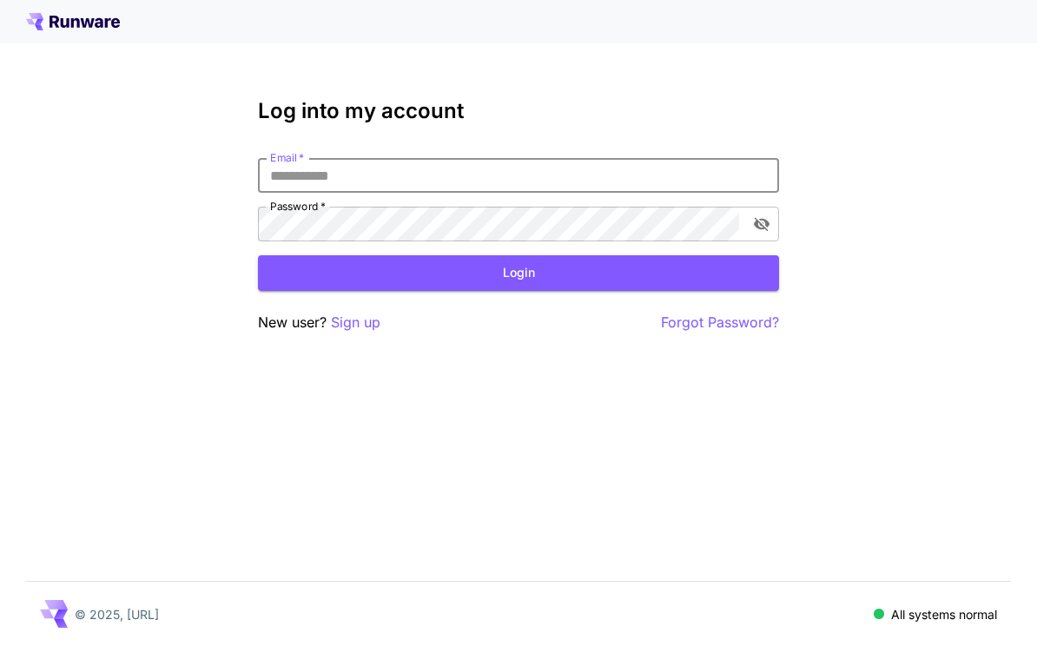
type input "**********"
click at [518, 273] on button "Login" at bounding box center [518, 273] width 521 height 36
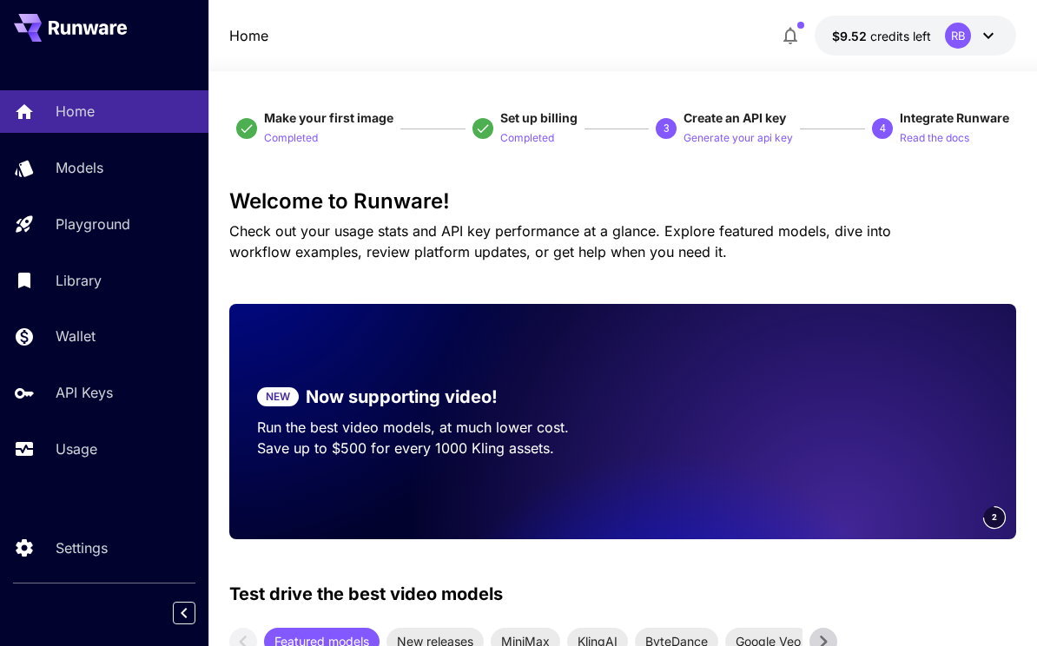
click at [121, 221] on p "Playground" at bounding box center [93, 224] width 75 height 21
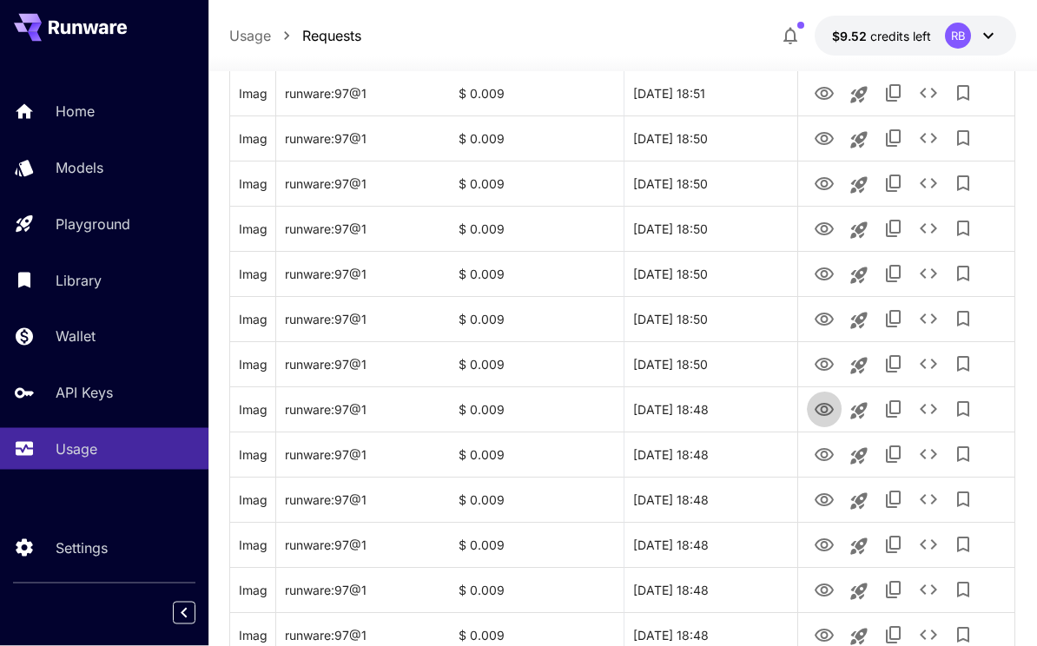
scroll to position [823, 0]
click at [816, 412] on icon "View Image" at bounding box center [824, 409] width 21 height 21
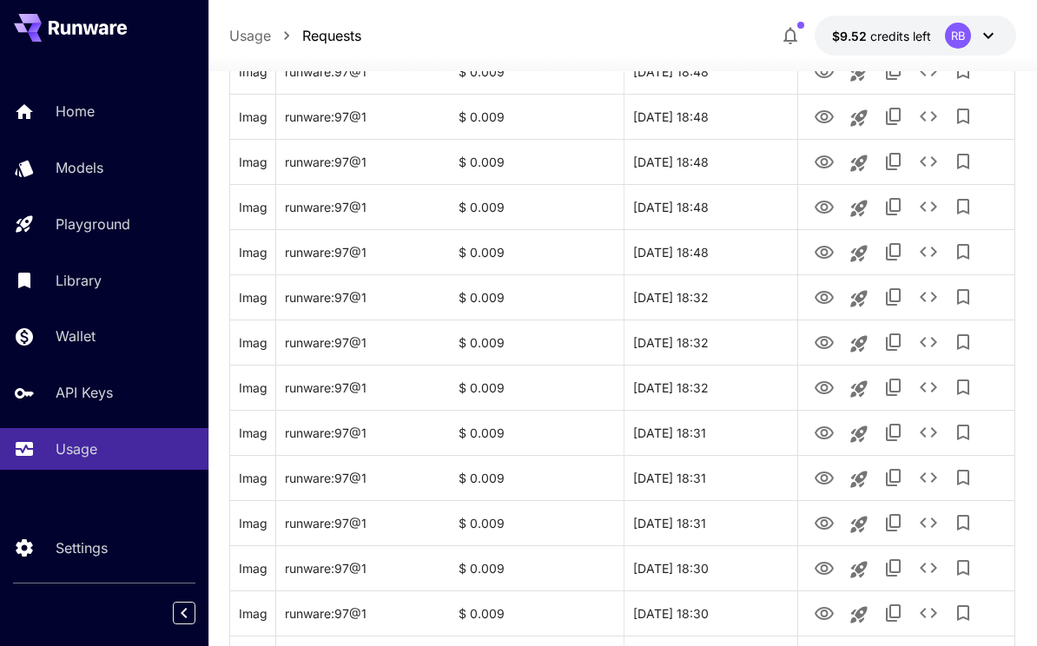
scroll to position [1212, 0]
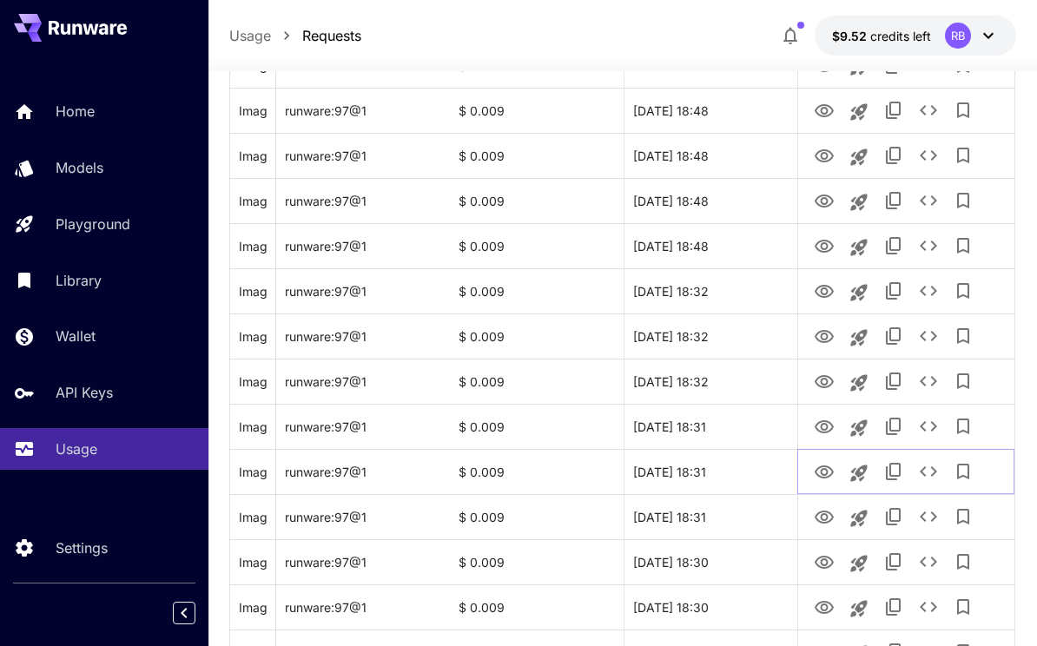
click at [820, 470] on icon "View Image" at bounding box center [824, 472] width 21 height 21
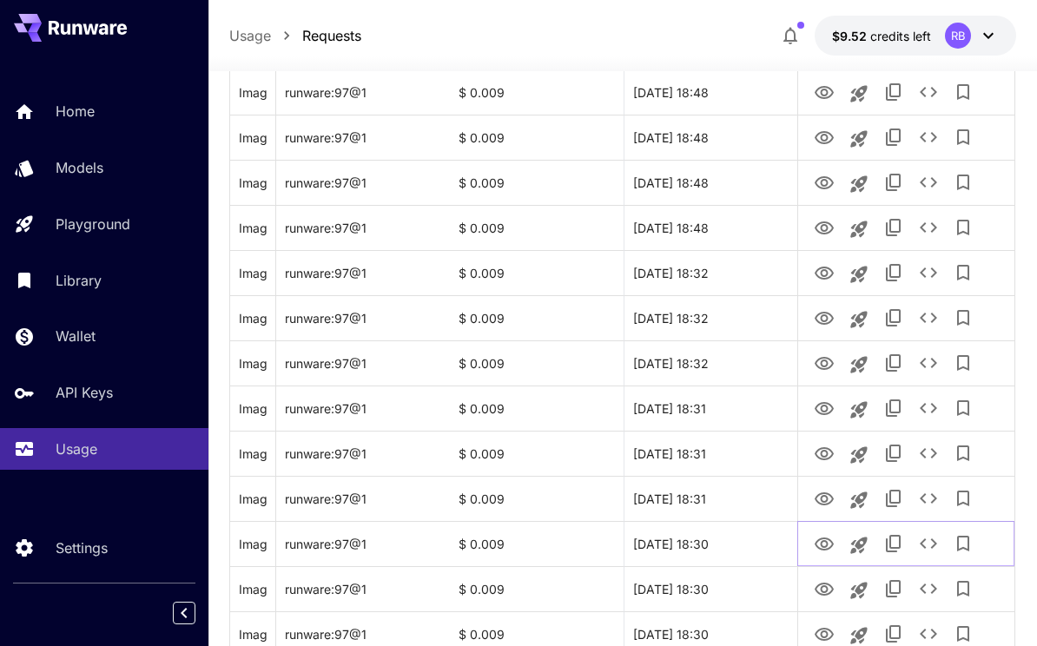
click at [824, 543] on icon "View Image" at bounding box center [824, 544] width 21 height 21
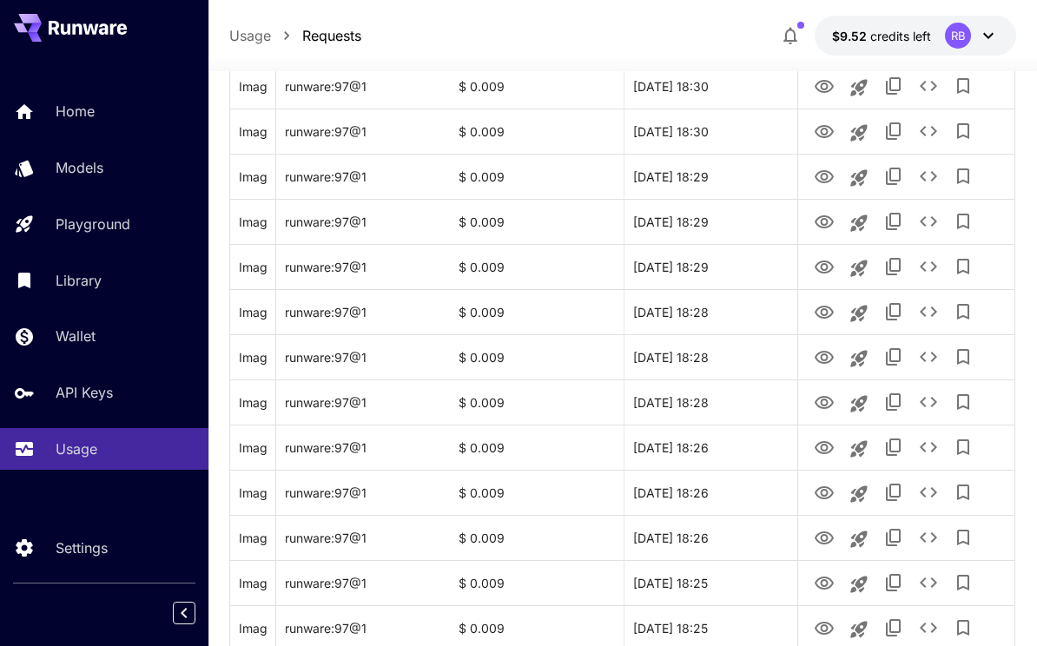
scroll to position [1880, 0]
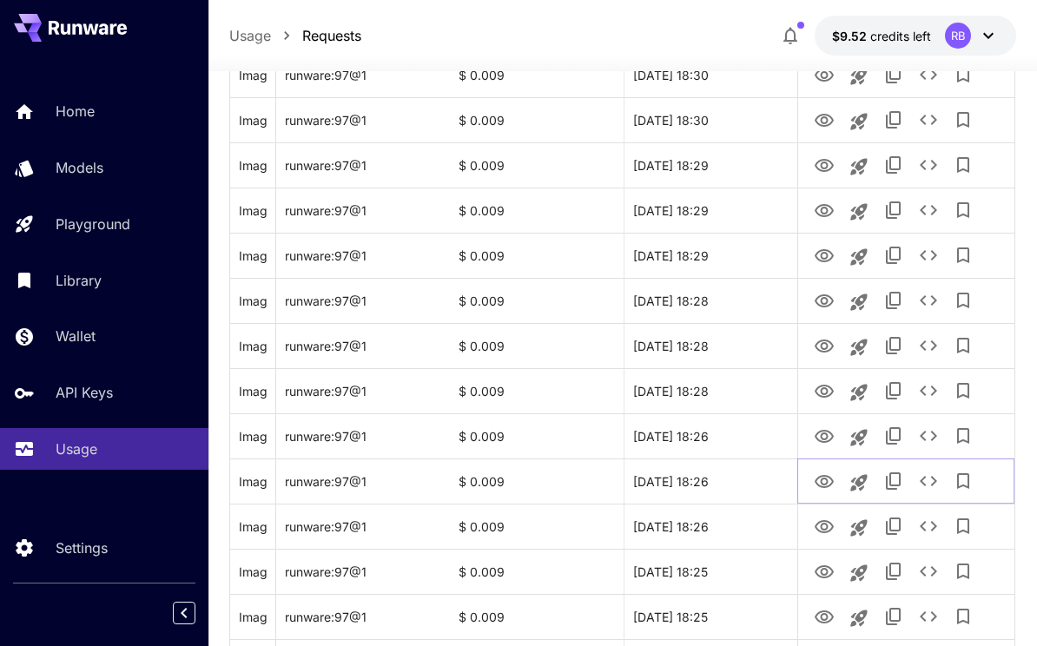
click at [825, 480] on icon "View Image" at bounding box center [824, 481] width 21 height 21
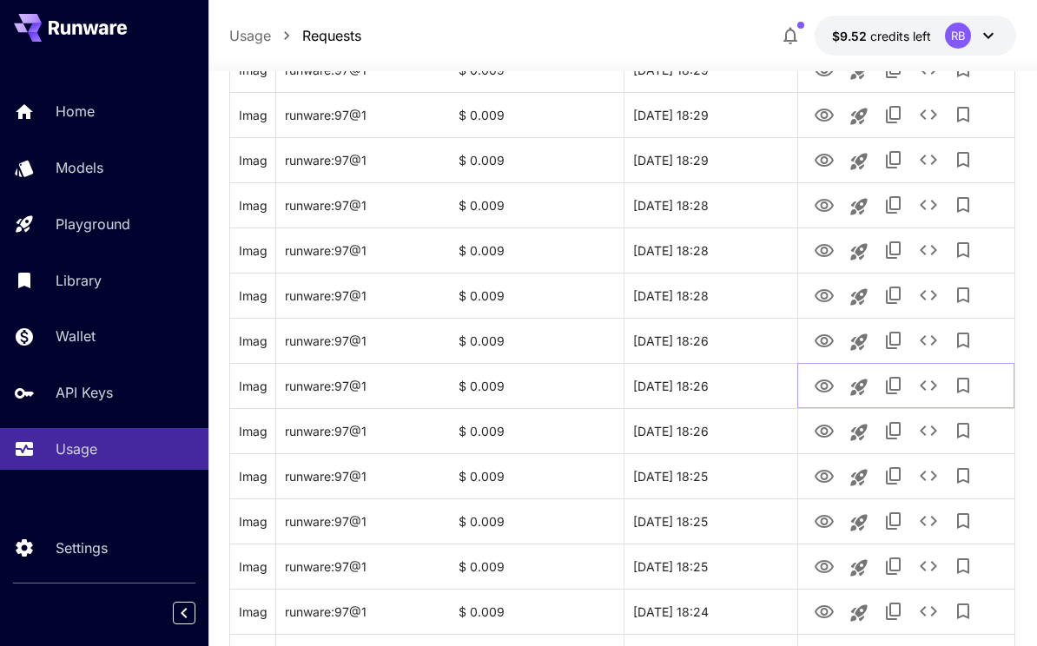
scroll to position [2071, 0]
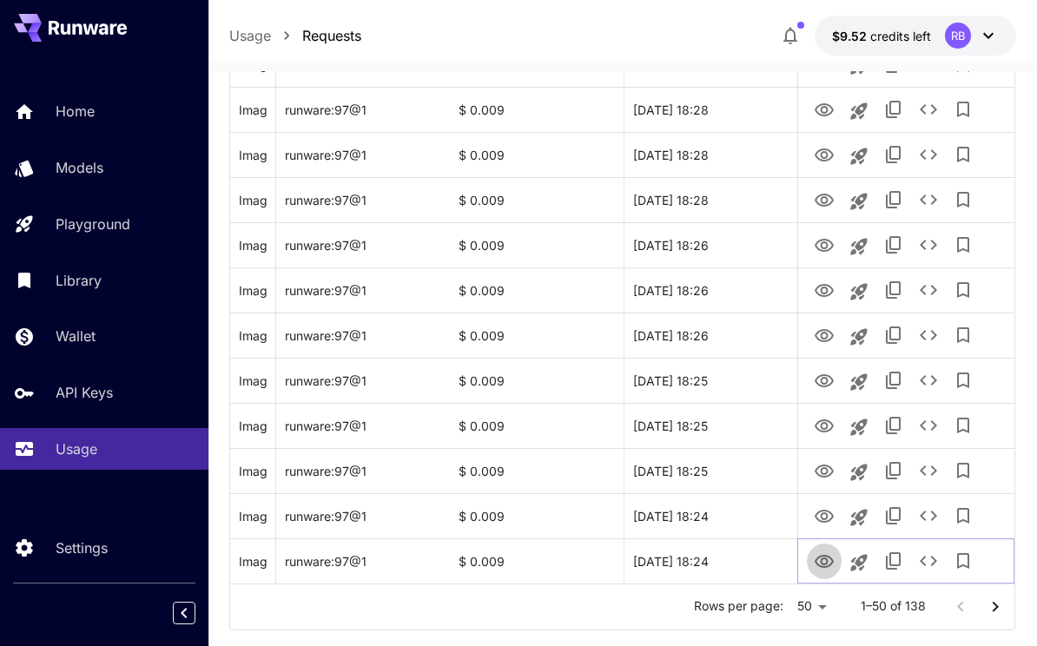
click at [823, 566] on icon "View Image" at bounding box center [823, 561] width 19 height 13
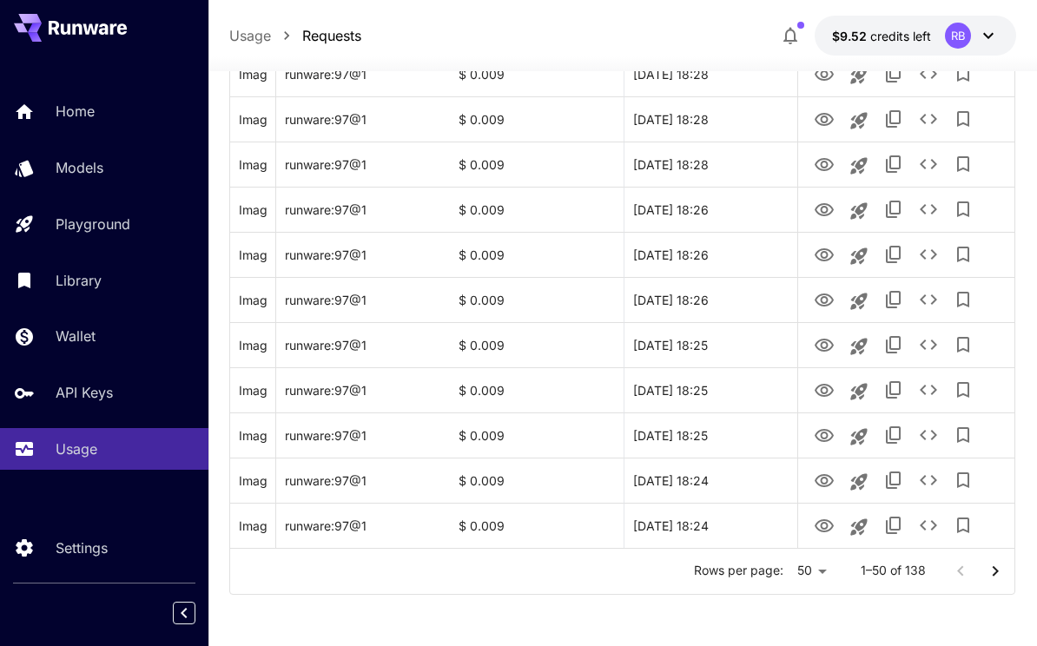
click at [995, 570] on icon "Go to next page" at bounding box center [995, 571] width 21 height 21
click at [819, 118] on icon "View Image" at bounding box center [824, 119] width 21 height 21
click at [821, 305] on icon "View Image" at bounding box center [823, 299] width 19 height 13
click at [827, 479] on icon "View Image" at bounding box center [823, 480] width 19 height 13
click at [826, 524] on icon "View Image" at bounding box center [823, 525] width 19 height 13
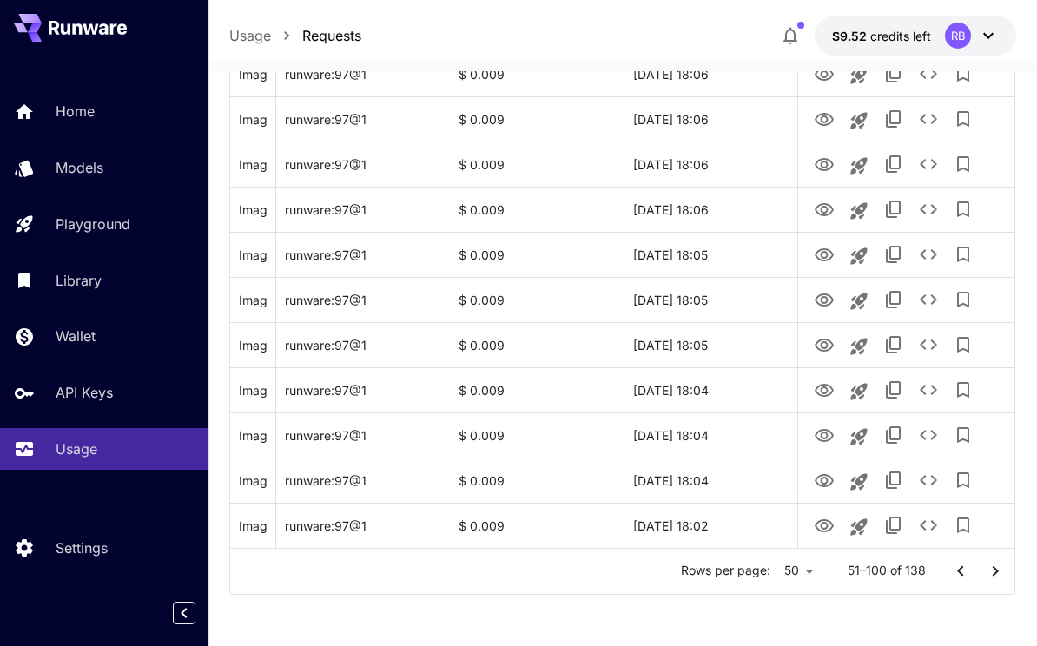
click at [991, 565] on icon "Go to next page" at bounding box center [995, 571] width 21 height 21
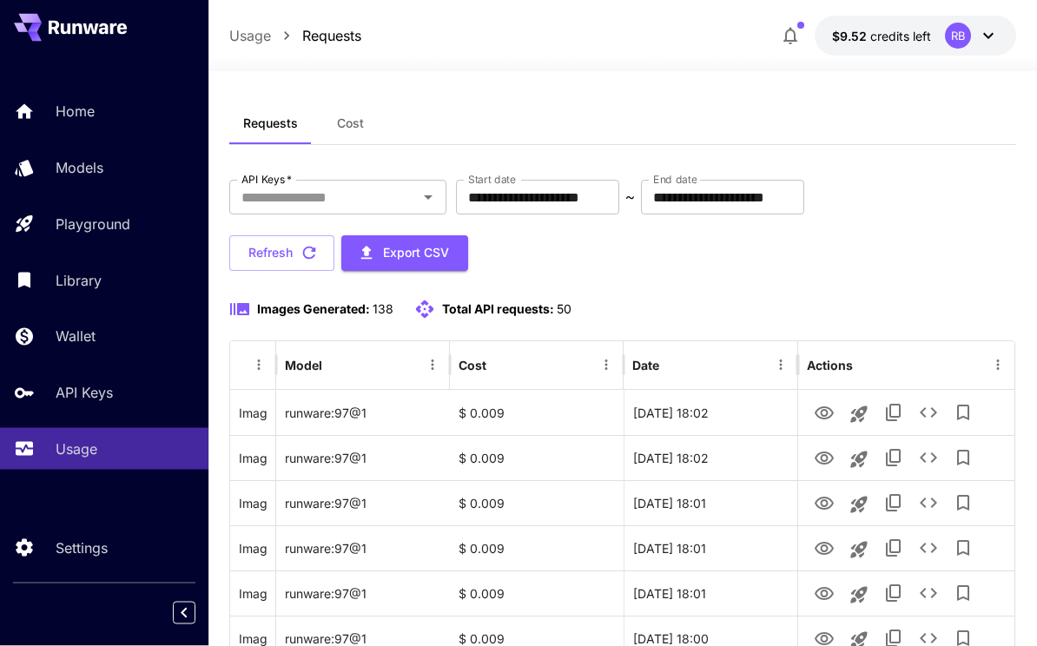
scroll to position [0, 0]
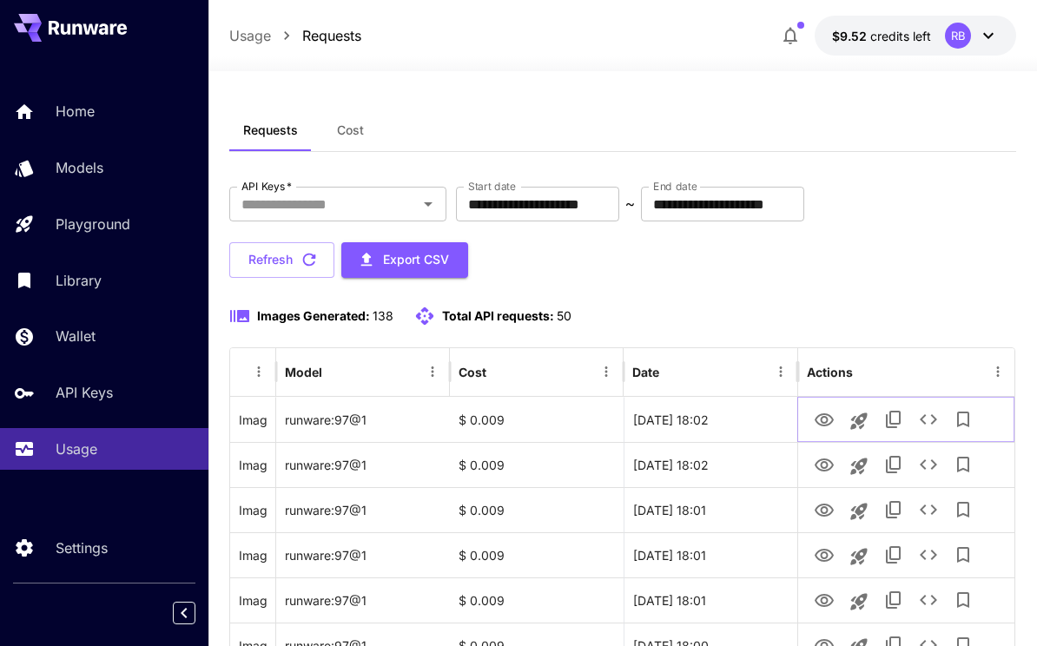
click at [819, 415] on icon "View Image" at bounding box center [823, 419] width 19 height 13
click at [823, 547] on icon "View Image" at bounding box center [824, 555] width 21 height 21
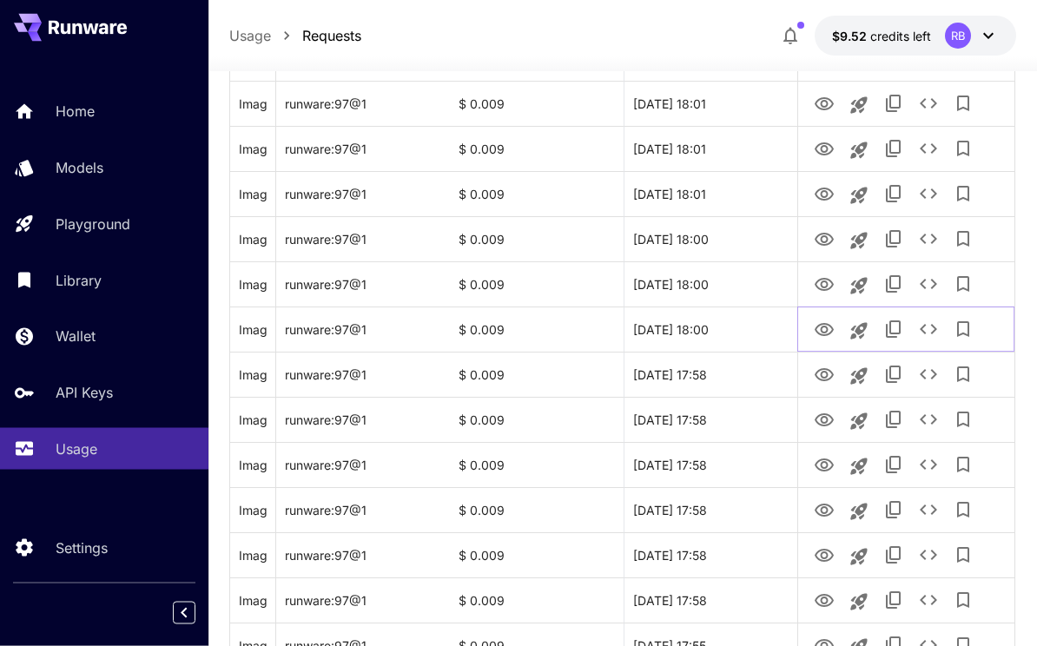
click at [810, 329] on button "View Image" at bounding box center [824, 330] width 35 height 36
click at [815, 323] on icon "View Image" at bounding box center [824, 330] width 21 height 21
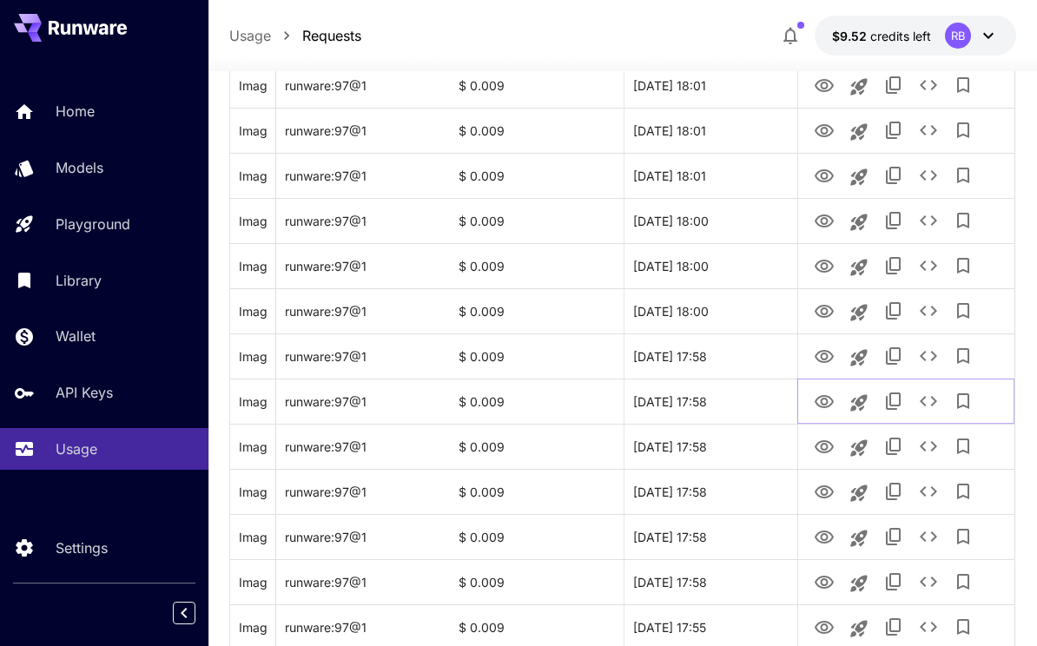
click at [822, 403] on icon "View Image" at bounding box center [823, 401] width 19 height 13
click at [822, 444] on icon "View Image" at bounding box center [823, 446] width 19 height 13
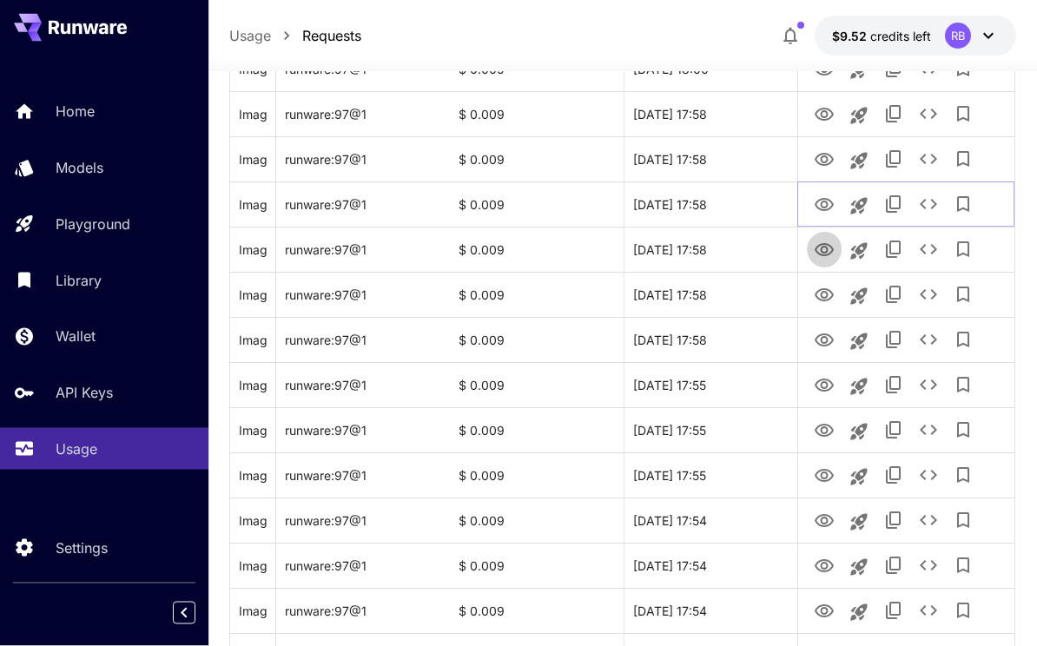
scroll to position [667, 0]
click at [817, 252] on icon "View Image" at bounding box center [823, 249] width 19 height 13
